Goal: Use online tool/utility: Utilize a website feature to perform a specific function

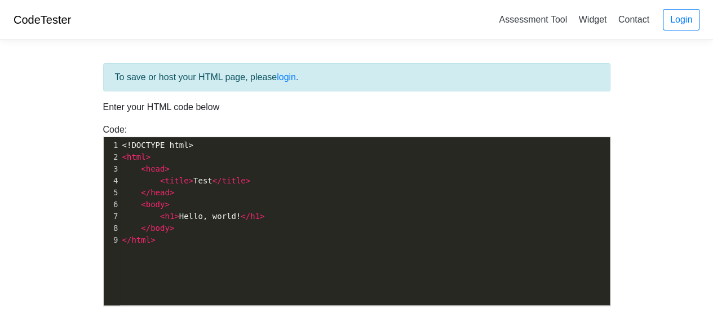
click at [341, 197] on pre "</ head >" at bounding box center [369, 193] width 499 height 12
type textarea "<!DOCTYPE html> <html> <head> <title>Test</title> </head> <body> <h1>Hello, wor…"
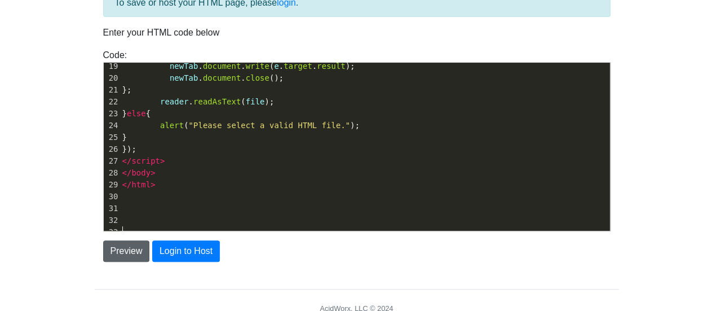
scroll to position [75, 0]
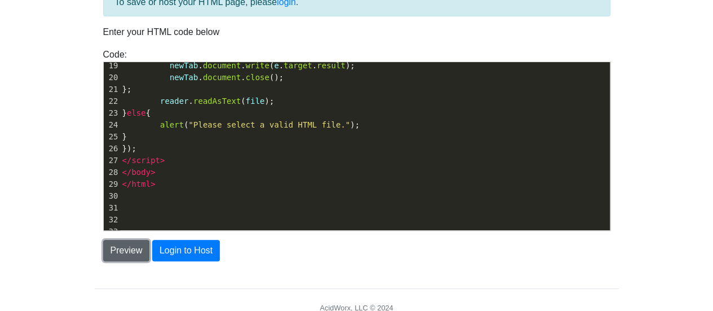
click at [126, 253] on button "Preview" at bounding box center [126, 250] width 47 height 21
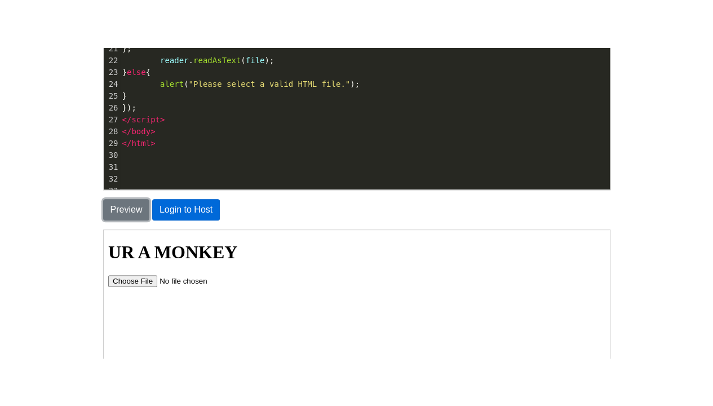
scroll to position [163, 0]
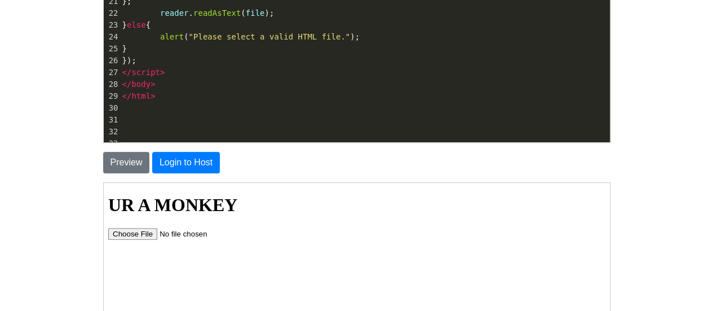
click at [152, 231] on input "file" at bounding box center [178, 233] width 143 height 12
click at [151, 231] on input "file" at bounding box center [178, 233] width 143 height 12
click at [142, 235] on input "file" at bounding box center [178, 233] width 143 height 12
click at [135, 236] on input "file" at bounding box center [178, 233] width 143 height 12
click at [133, 235] on input "file" at bounding box center [178, 233] width 143 height 12
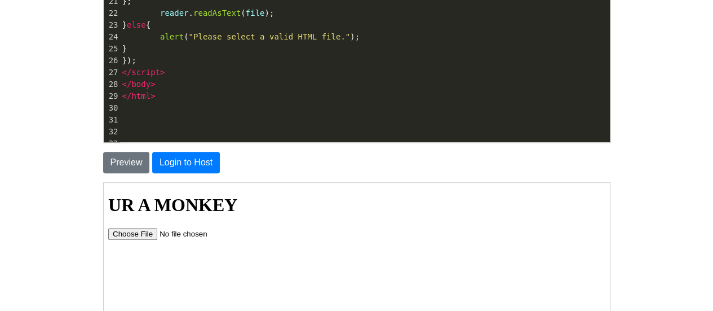
click at [140, 233] on input "file" at bounding box center [178, 233] width 143 height 12
click at [129, 232] on input "file" at bounding box center [178, 233] width 143 height 12
click at [140, 236] on input "file" at bounding box center [178, 233] width 143 height 12
click at [126, 235] on input "file" at bounding box center [178, 233] width 143 height 12
type input "C:\fakepath\debugger.html"
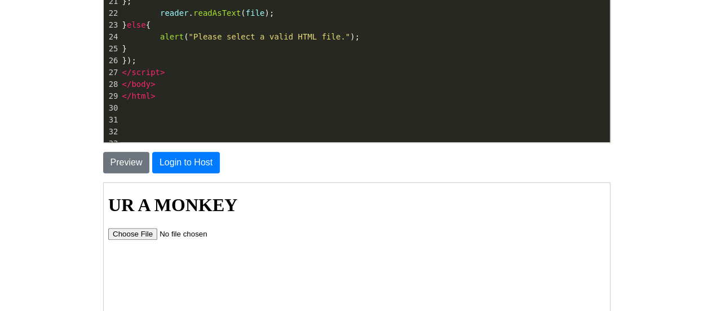
click at [138, 237] on input "file" at bounding box center [178, 233] width 143 height 12
click at [128, 235] on input "file" at bounding box center [178, 233] width 143 height 12
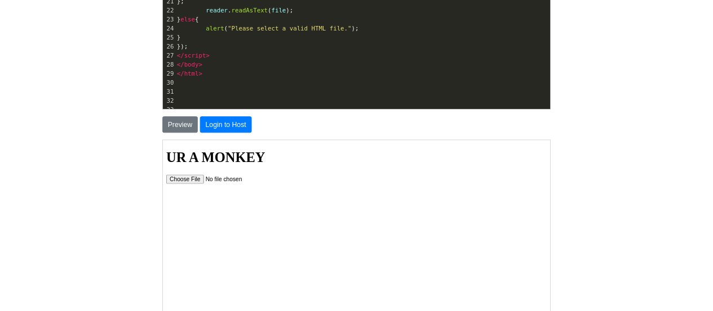
scroll to position [263, 0]
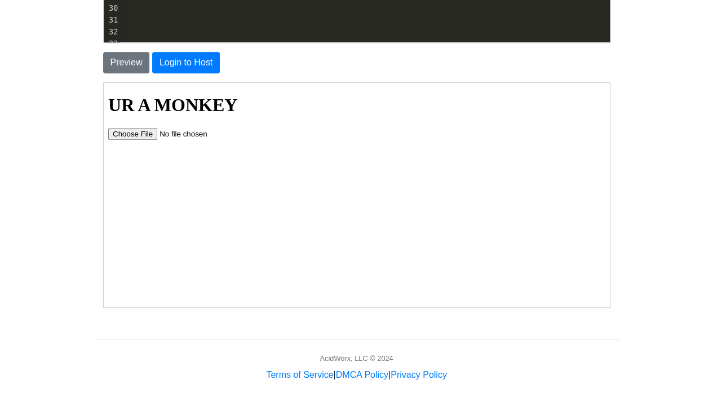
click at [126, 133] on input "file" at bounding box center [178, 133] width 143 height 12
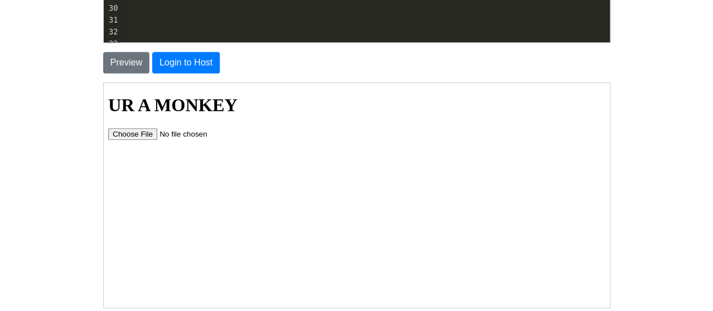
click at [139, 131] on input "file" at bounding box center [178, 133] width 143 height 12
click at [135, 132] on input "file" at bounding box center [178, 133] width 143 height 12
click at [148, 133] on input "file" at bounding box center [178, 133] width 143 height 12
click at [145, 131] on input "file" at bounding box center [178, 133] width 143 height 12
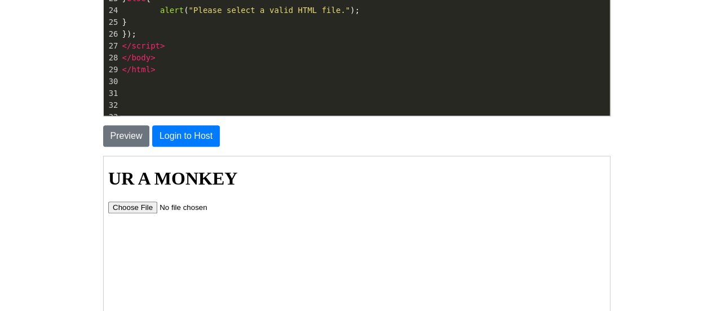
scroll to position [358, 0]
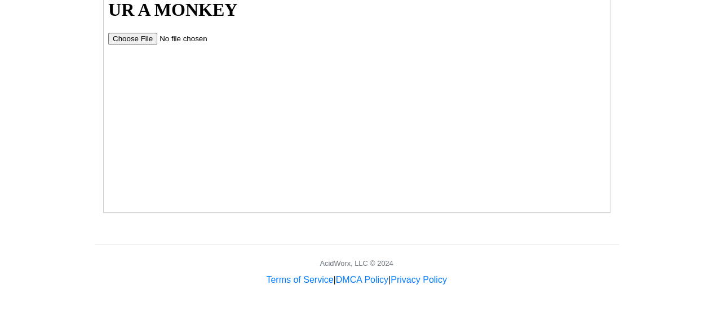
click at [133, 38] on input "file" at bounding box center [178, 38] width 143 height 12
click at [144, 36] on input "file" at bounding box center [178, 38] width 143 height 12
click at [140, 37] on input "file" at bounding box center [178, 38] width 143 height 12
click at [144, 41] on input "file" at bounding box center [178, 38] width 143 height 12
click at [156, 36] on input "file" at bounding box center [178, 38] width 143 height 12
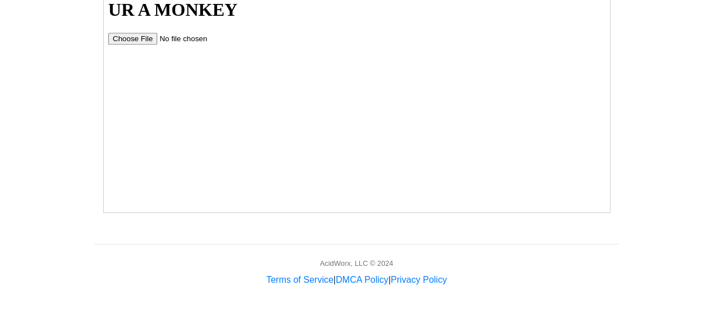
type input "C:\fakepath\clbadicecream.html"
